Goal: Transaction & Acquisition: Purchase product/service

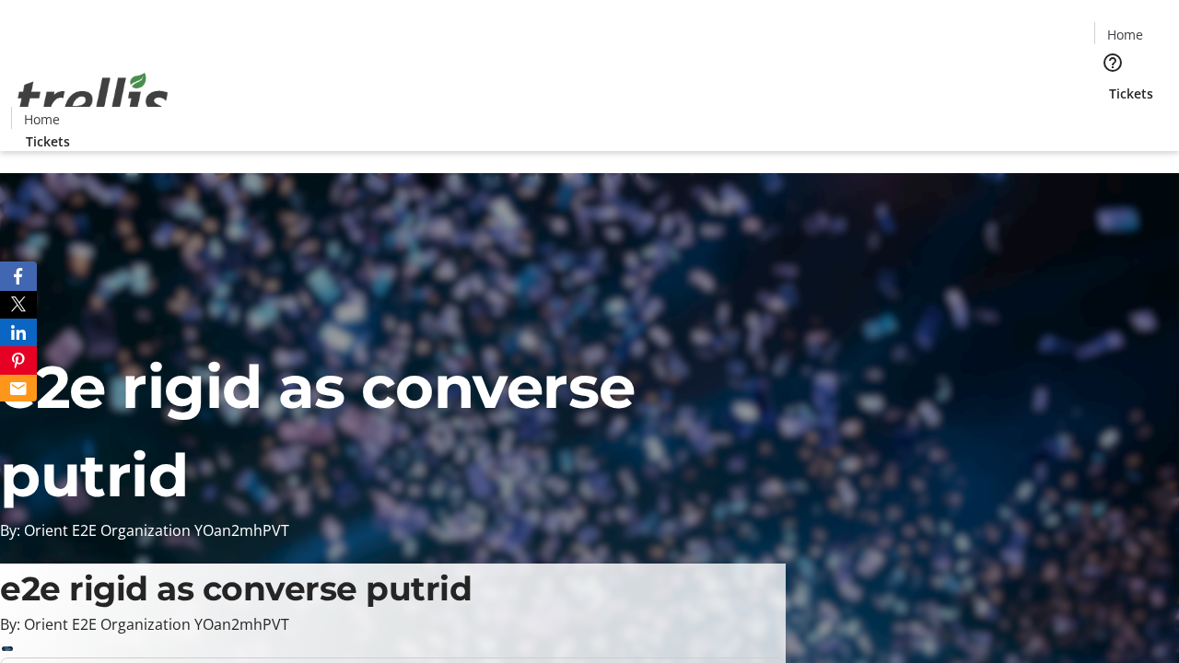
click at [1109, 84] on span "Tickets" at bounding box center [1131, 93] width 44 height 19
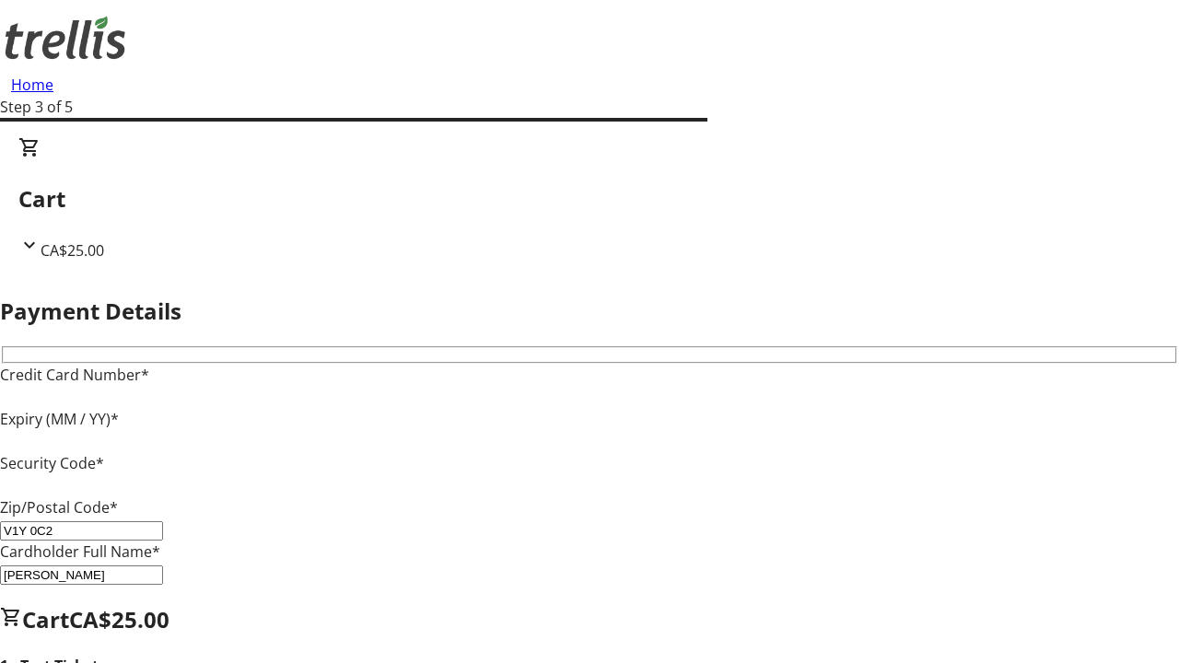
type input "V1Y 0C2"
